Goal: Information Seeking & Learning: Check status

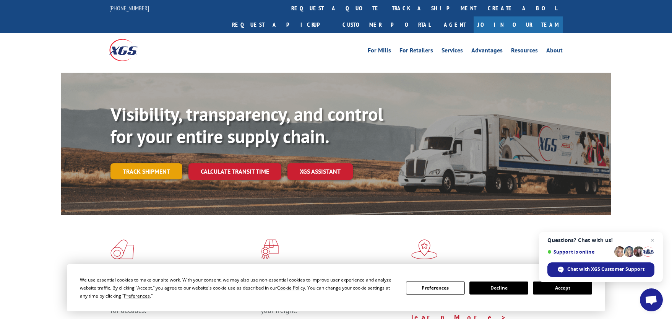
click at [135, 163] on link "Track shipment" at bounding box center [147, 171] width 72 height 16
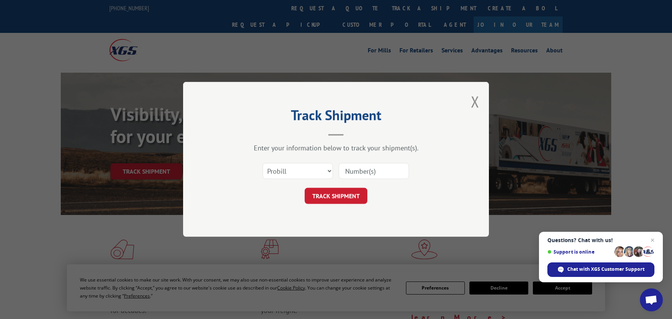
click at [361, 172] on input at bounding box center [374, 171] width 70 height 16
paste input "17062758"
type input "17062758"
click at [333, 196] on button "TRACK SHIPMENT" at bounding box center [336, 196] width 63 height 16
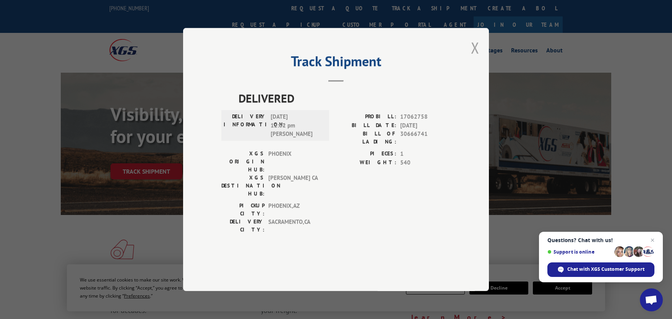
click at [475, 58] on button "Close modal" at bounding box center [475, 47] width 8 height 20
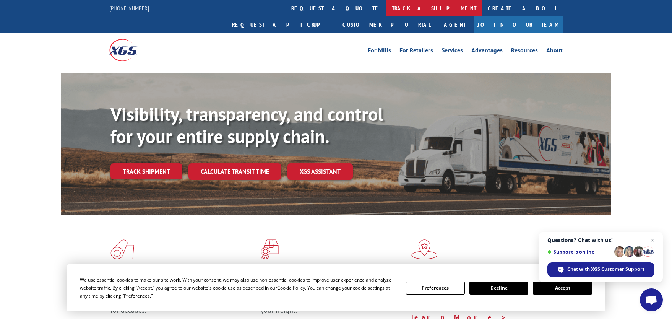
click at [386, 7] on link "track a shipment" at bounding box center [434, 8] width 96 height 16
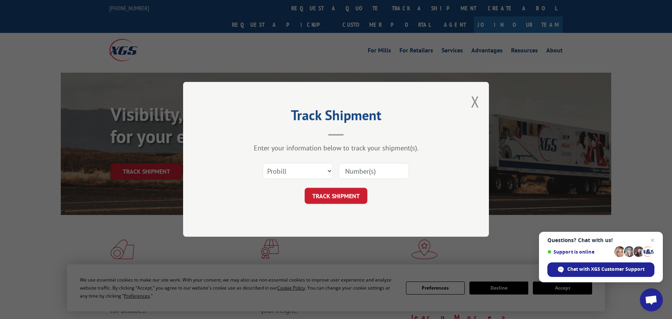
click at [351, 171] on input at bounding box center [374, 171] width 70 height 16
paste input "17062758"
type input "17062758"
click at [335, 199] on button "TRACK SHIPMENT" at bounding box center [336, 196] width 63 height 16
